Goal: Task Accomplishment & Management: Use online tool/utility

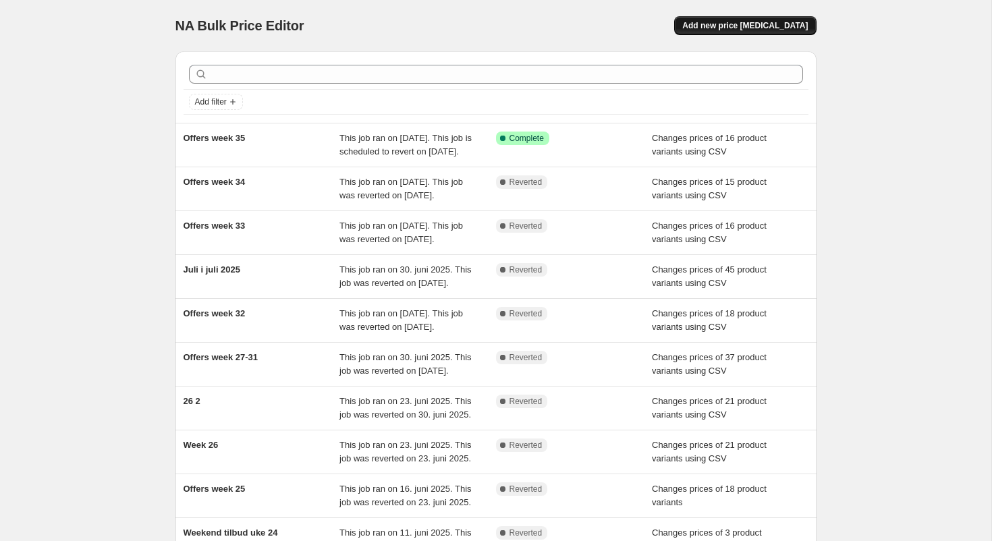
click at [755, 26] on span "Add new price [MEDICAL_DATA]" at bounding box center [745, 25] width 126 height 11
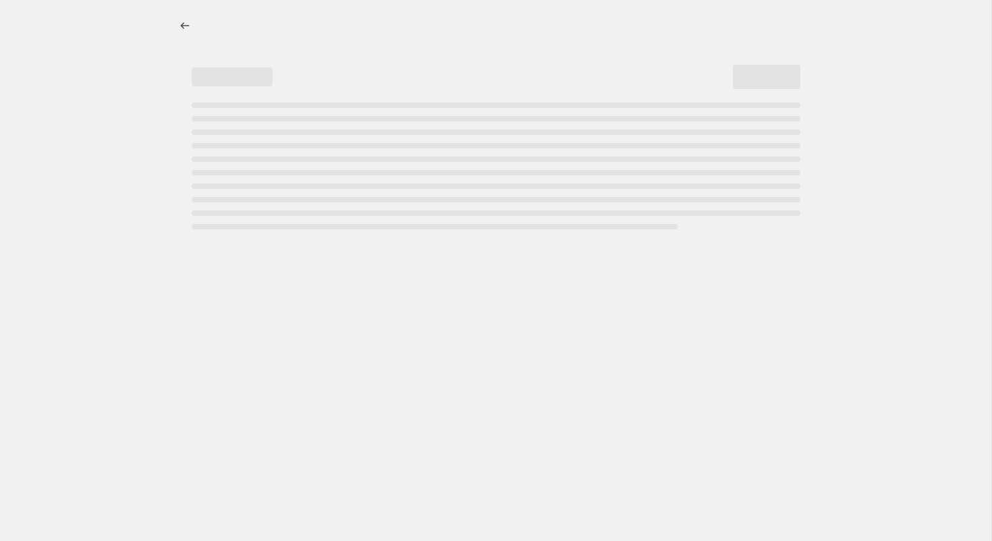
select select "percentage"
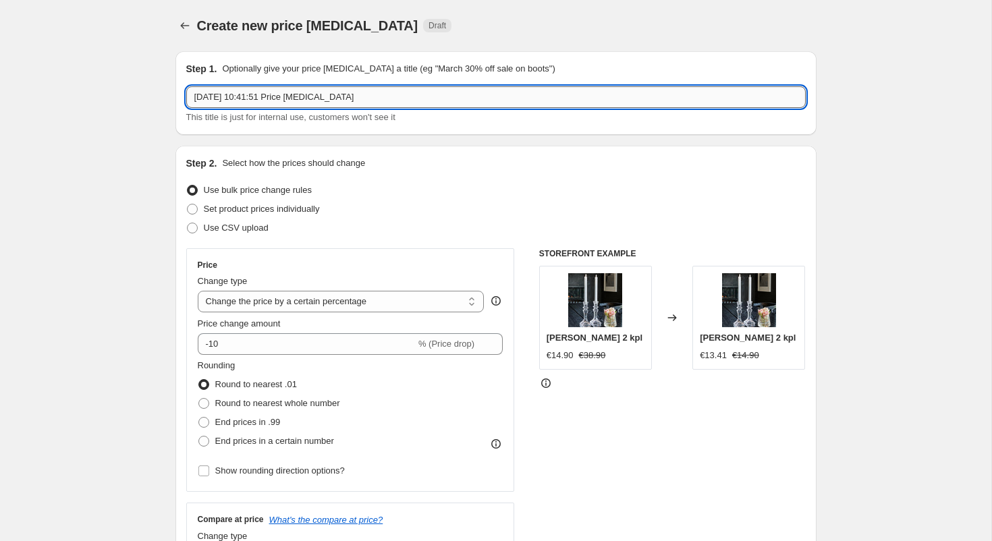
click at [370, 94] on input "[DATE] 10:41:51 Price [MEDICAL_DATA]" at bounding box center [496, 97] width 620 height 22
drag, startPoint x: 251, startPoint y: 93, endPoint x: -88, endPoint y: 84, distance: 338.9
click at [186, 86] on input "[DATE] 10:41:51 Price [MEDICAL_DATA]" at bounding box center [496, 97] width 620 height 22
type input "Julesalg week 36-38"
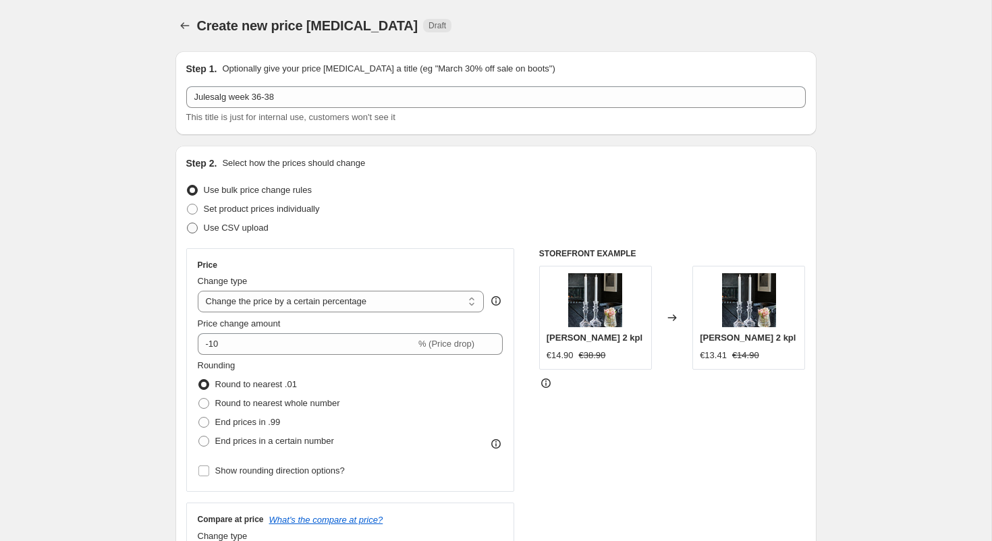
click at [192, 230] on span at bounding box center [192, 228] width 11 height 11
click at [188, 223] on input "Use CSV upload" at bounding box center [187, 223] width 1 height 1
radio input "true"
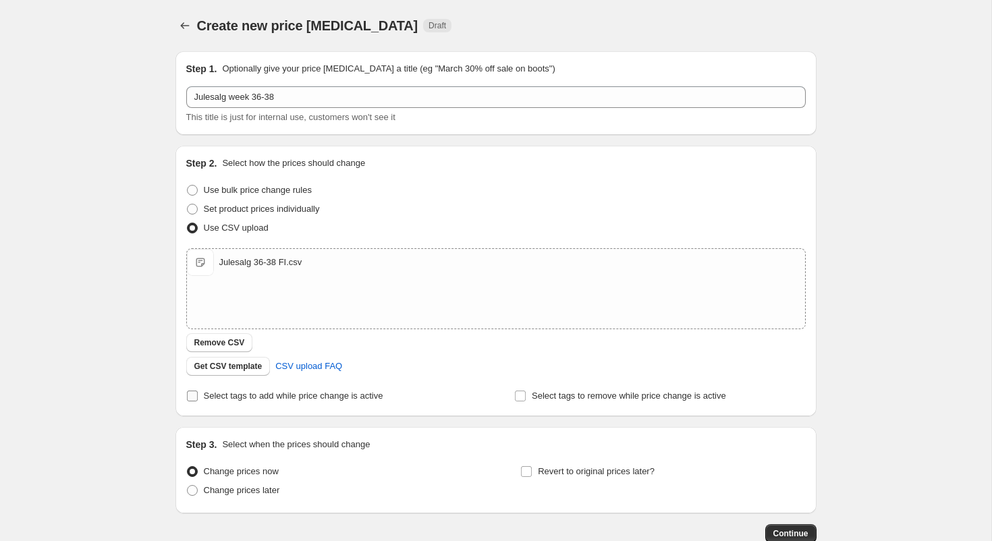
click at [194, 399] on input "Select tags to add while price change is active" at bounding box center [192, 396] width 11 height 11
checkbox input "true"
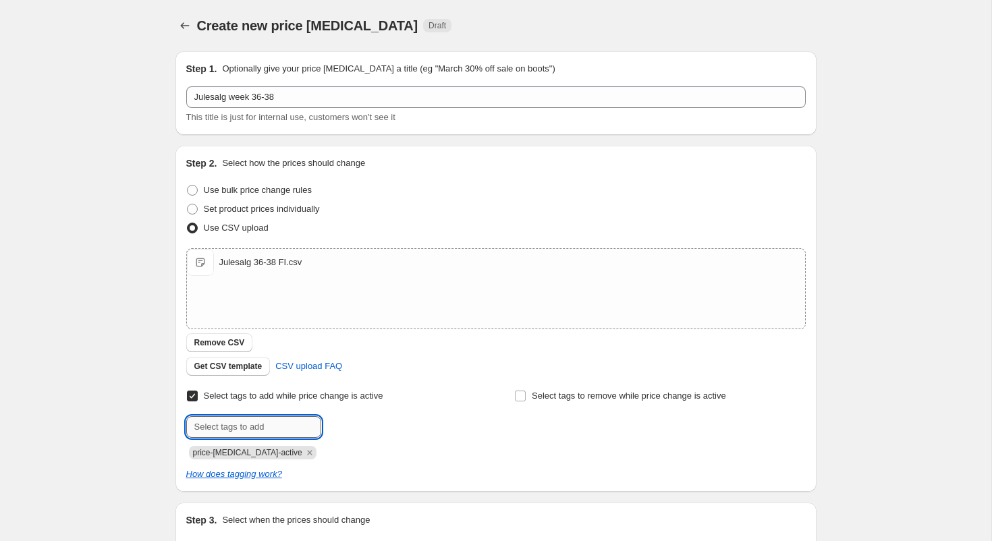
click at [265, 427] on input "text" at bounding box center [253, 427] width 135 height 22
type input "christmas_offers"
click at [342, 428] on b "Add" at bounding box center [341, 425] width 16 height 9
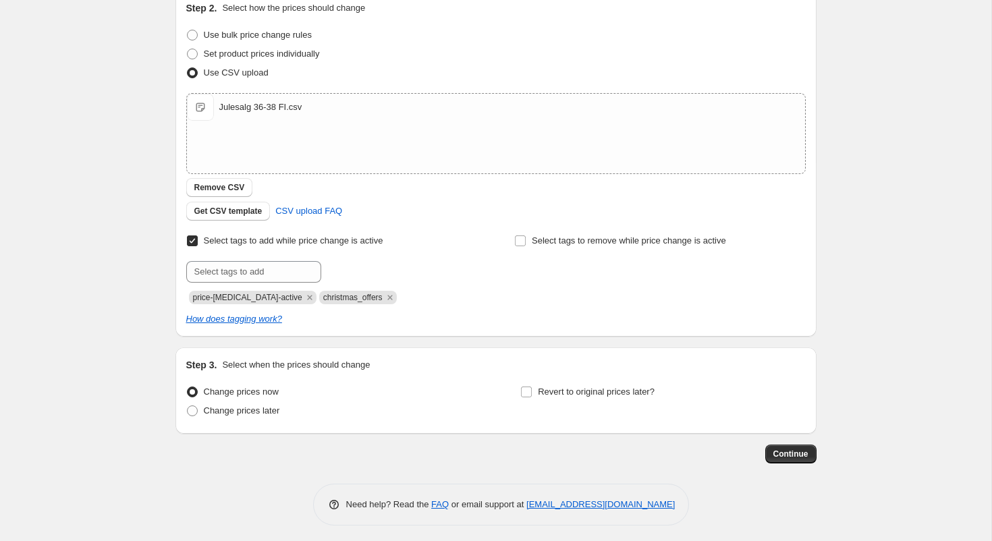
scroll to position [160, 0]
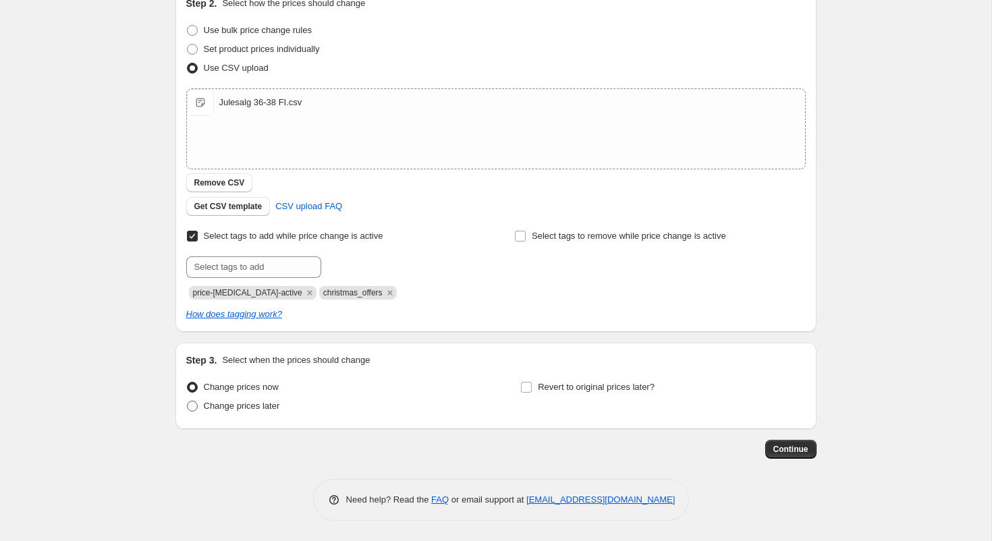
click at [194, 405] on span at bounding box center [192, 406] width 11 height 11
click at [188, 402] on input "Change prices later" at bounding box center [187, 401] width 1 height 1
radio input "true"
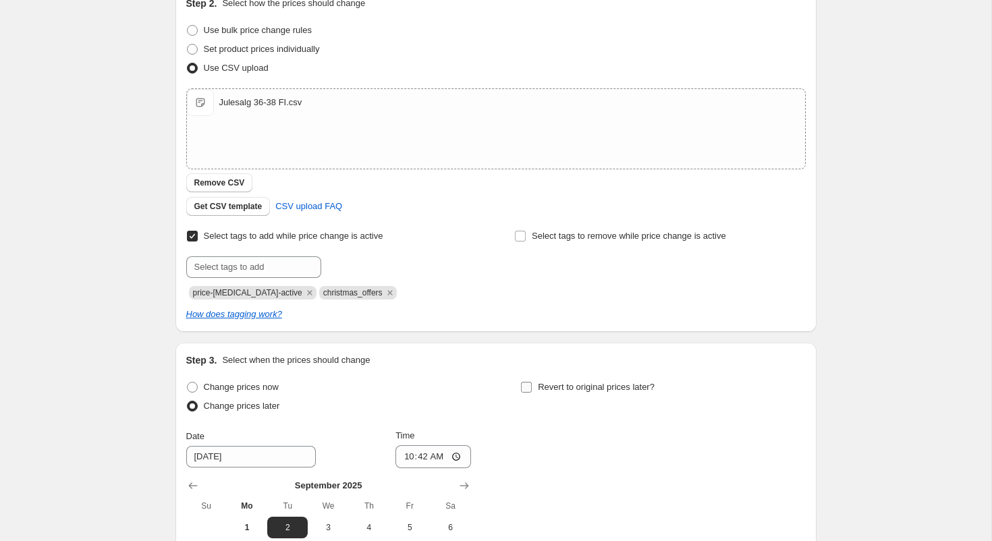
click at [531, 385] on input "Revert to original prices later?" at bounding box center [526, 387] width 11 height 11
checkbox input "true"
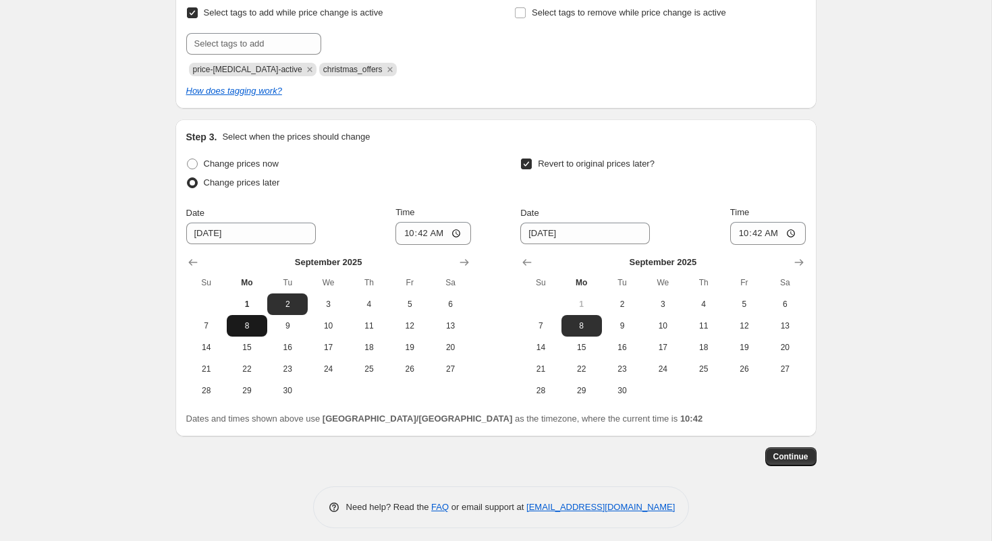
scroll to position [385, 0]
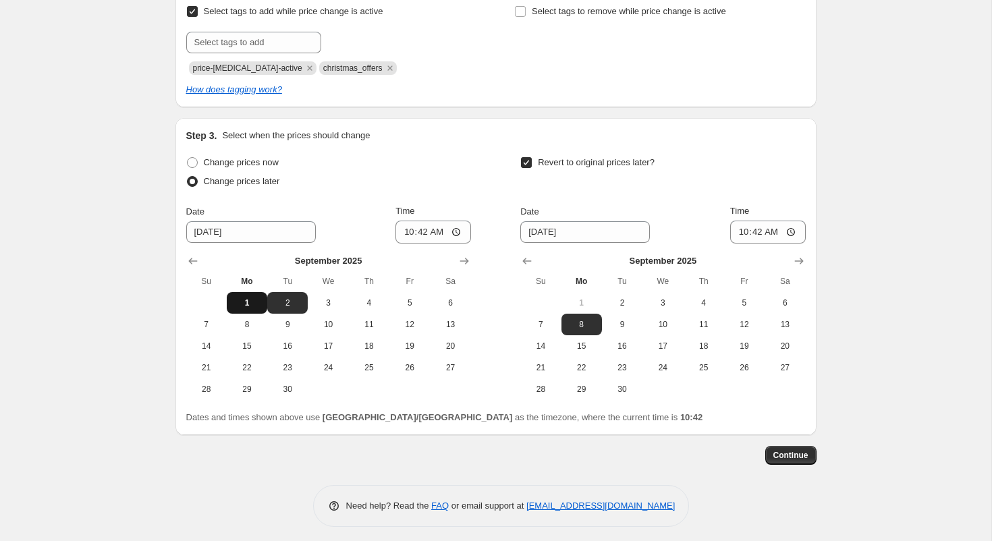
click at [243, 302] on span "1" at bounding box center [247, 303] width 30 height 11
type input "[DATE]"
click at [434, 234] on input "10:42" at bounding box center [434, 232] width 76 height 23
type input "15:00"
click at [588, 373] on button "22" at bounding box center [582, 368] width 40 height 22
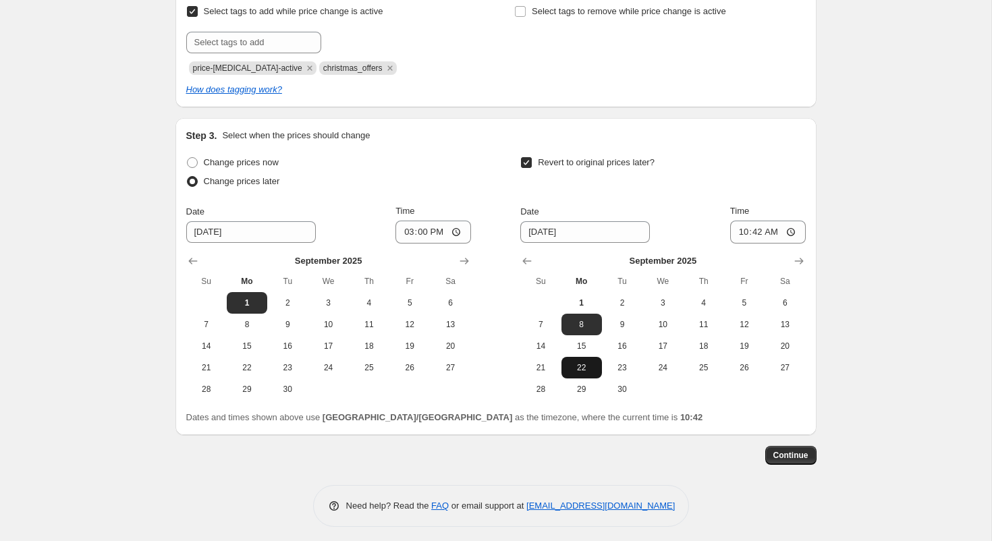
type input "[DATE]"
click at [771, 235] on input "10:42" at bounding box center [768, 232] width 76 height 23
type input "14:55"
click at [803, 456] on span "Continue" at bounding box center [790, 455] width 35 height 11
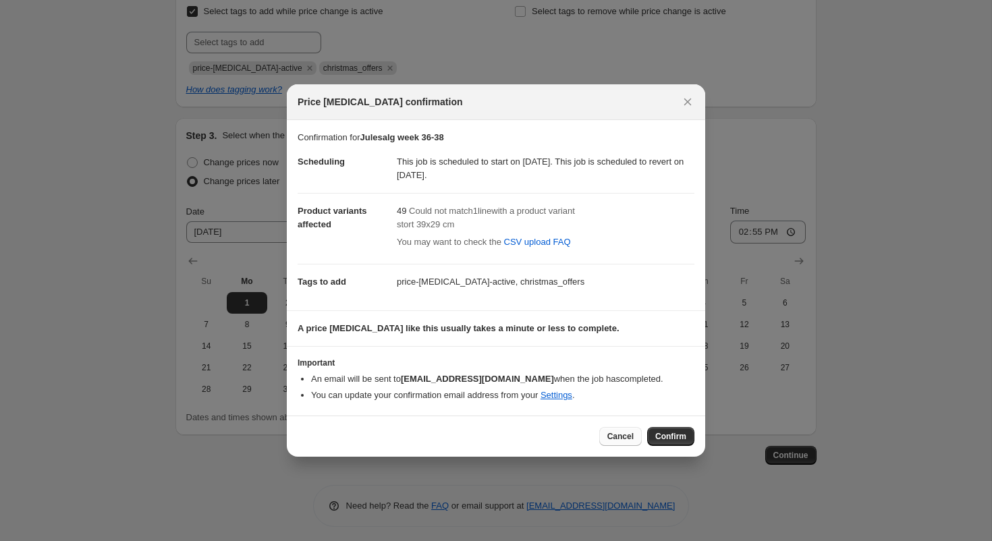
click at [622, 438] on span "Cancel" at bounding box center [620, 436] width 26 height 11
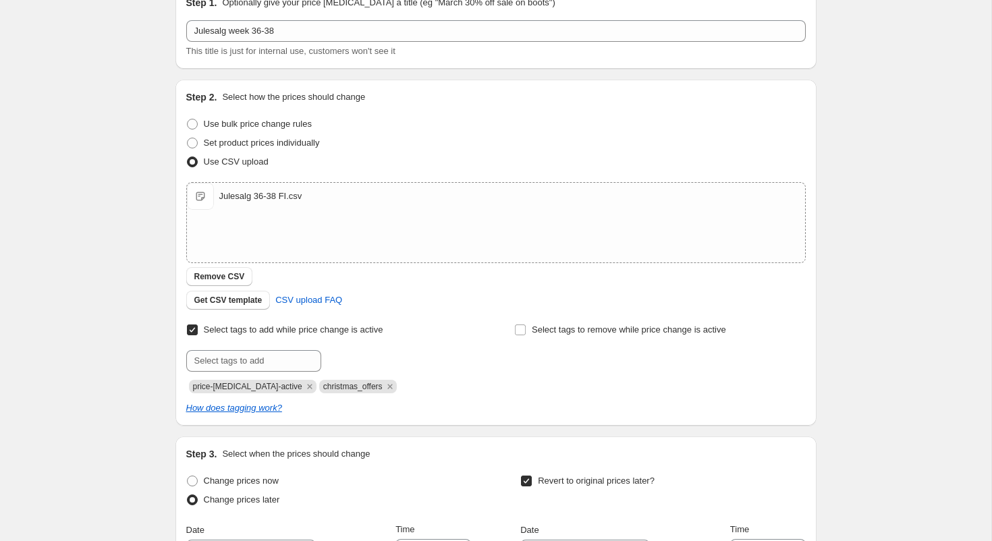
scroll to position [61, 0]
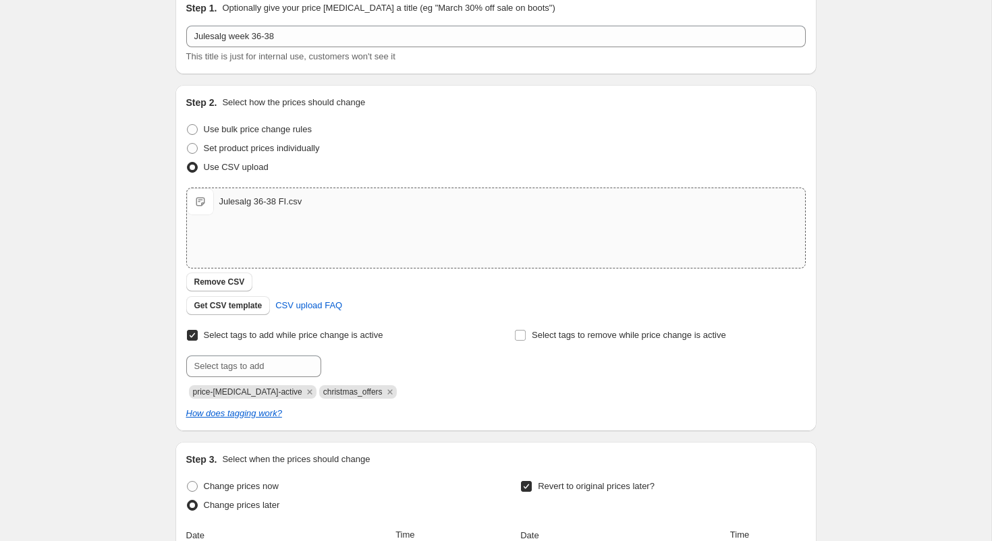
click at [280, 205] on div "Julesalg 36-38 FI.csv" at bounding box center [260, 201] width 83 height 13
click at [234, 282] on span "Remove CSV" at bounding box center [219, 282] width 51 height 11
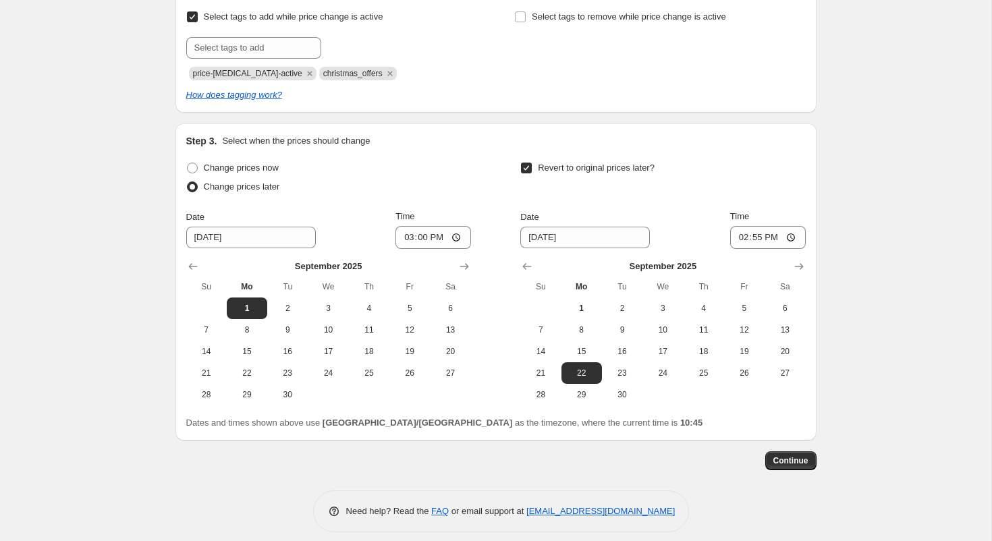
scroll to position [389, 0]
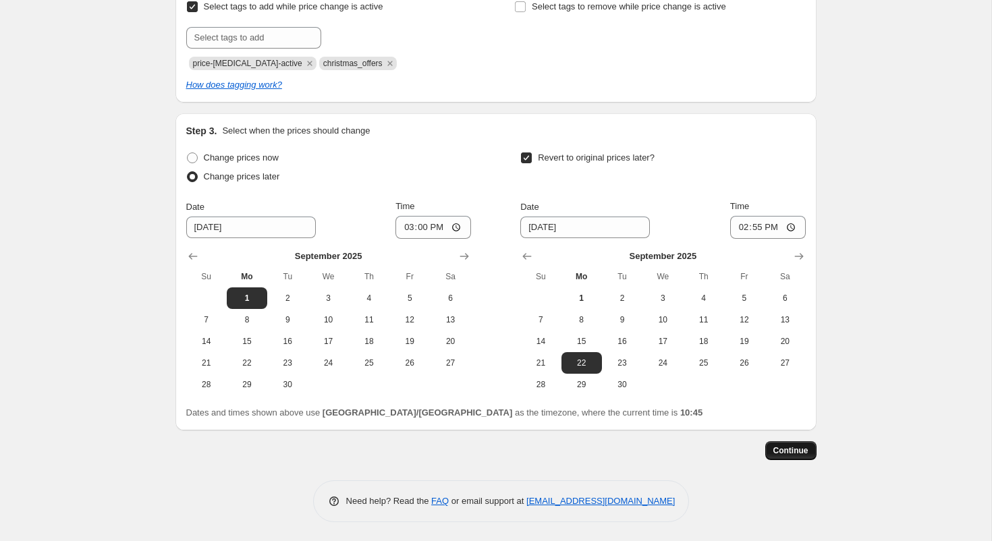
click at [796, 448] on span "Continue" at bounding box center [790, 450] width 35 height 11
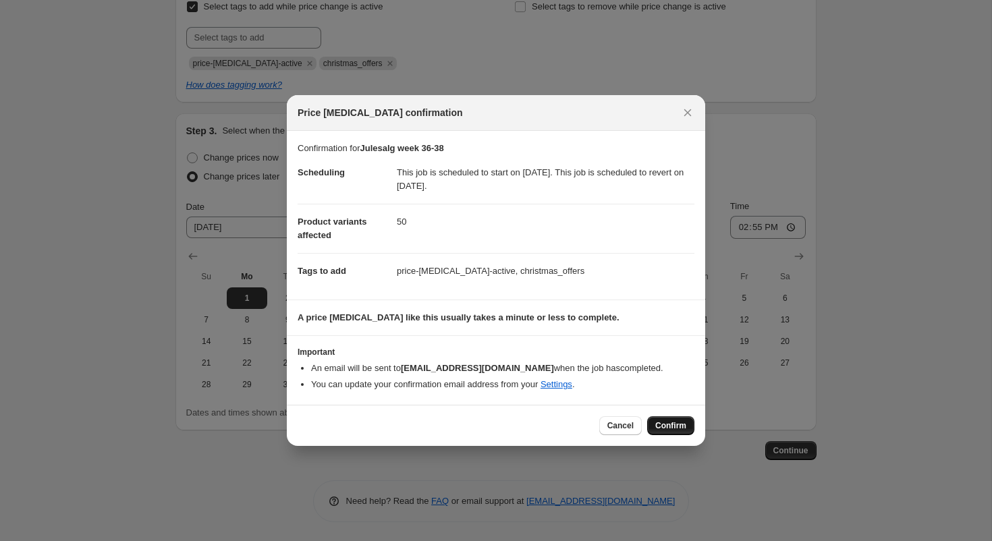
click at [674, 426] on span "Confirm" at bounding box center [670, 425] width 31 height 11
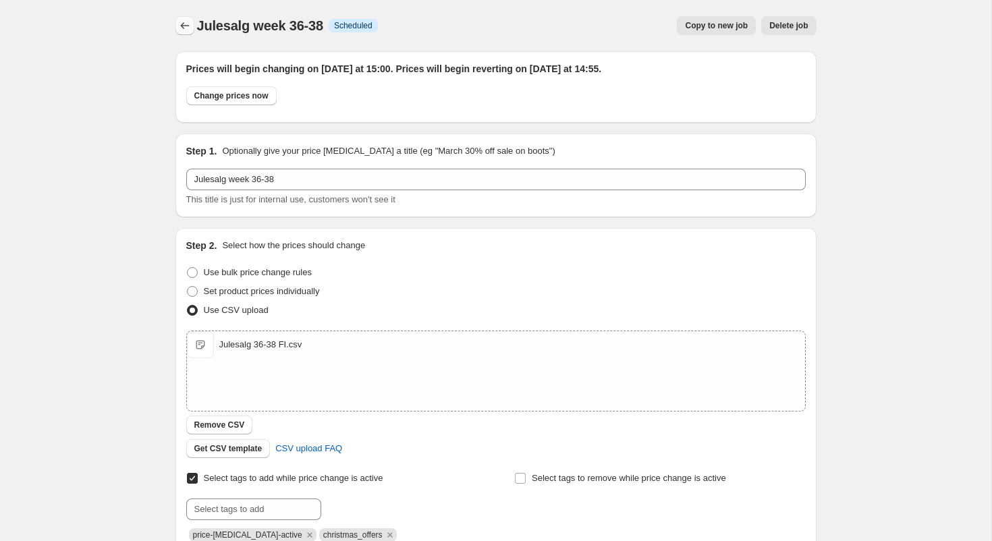
click at [186, 25] on icon "Price change jobs" at bounding box center [184, 25] width 13 height 13
